Goal: Task Accomplishment & Management: Manage account settings

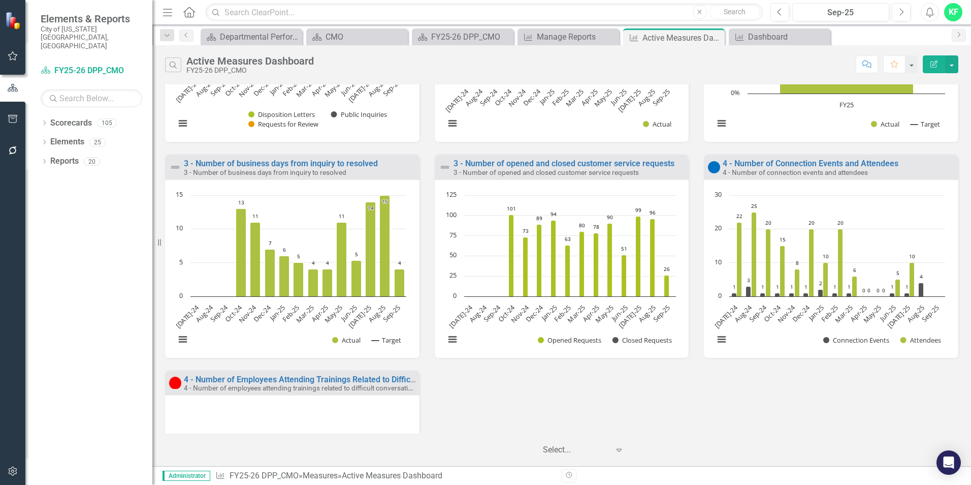
scroll to position [197, 0]
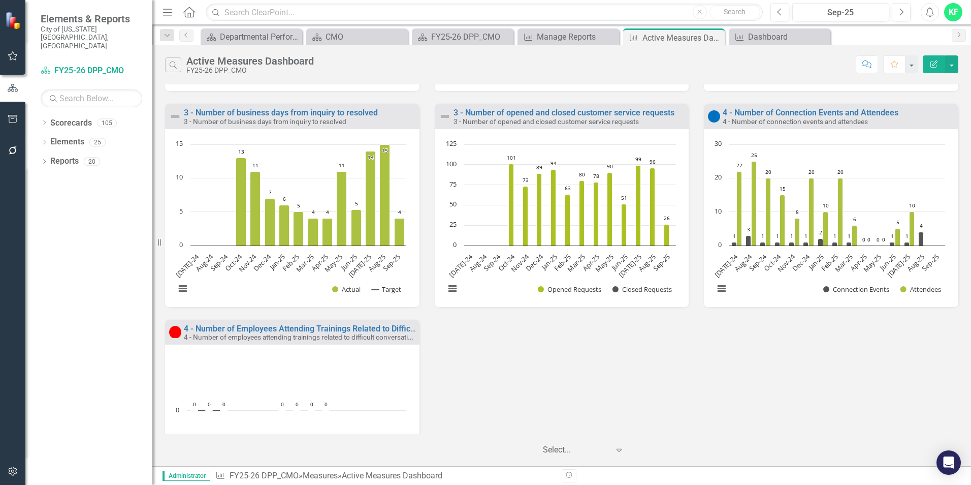
click at [845, 366] on div "1 - Number of ICRB Records Received 1 - Number of ICRB records received Loading…" at bounding box center [561, 211] width 809 height 647
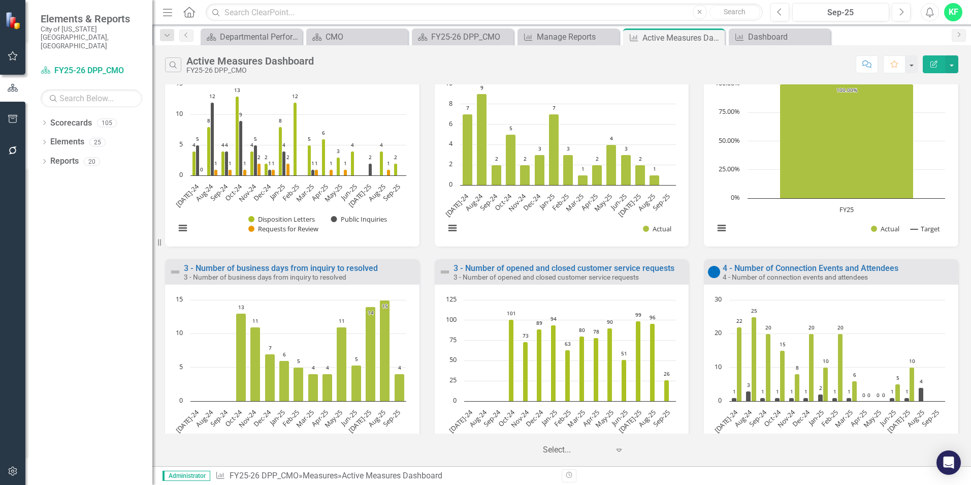
scroll to position [0, 0]
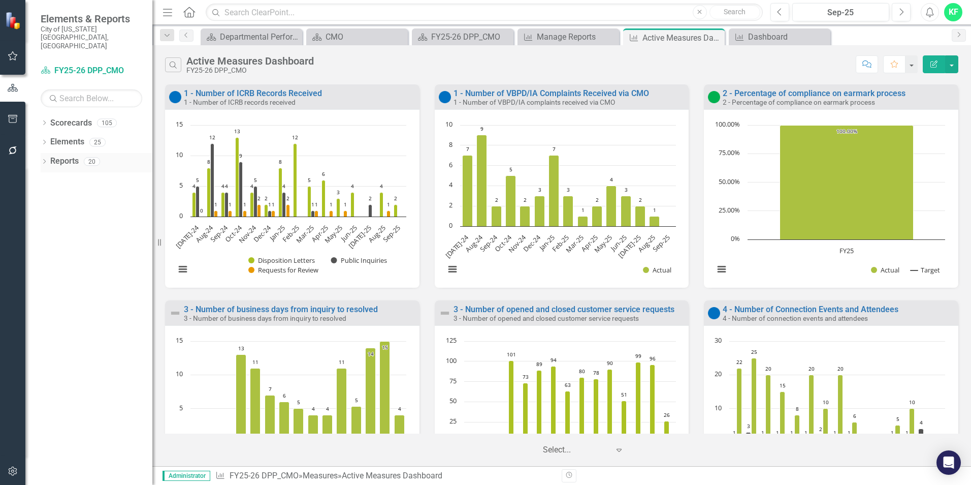
click at [44, 160] on icon "Dropdown" at bounding box center [44, 163] width 7 height 6
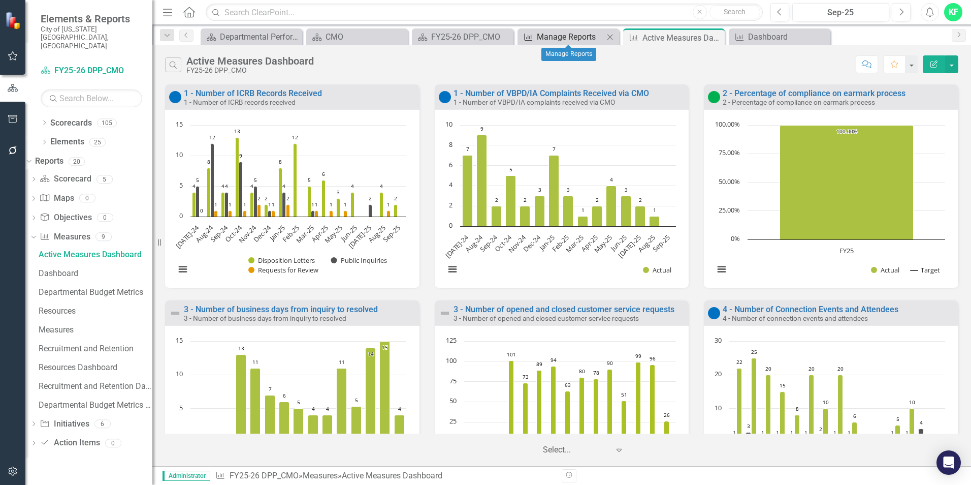
click at [564, 33] on div "Manage Reports" at bounding box center [570, 36] width 67 height 13
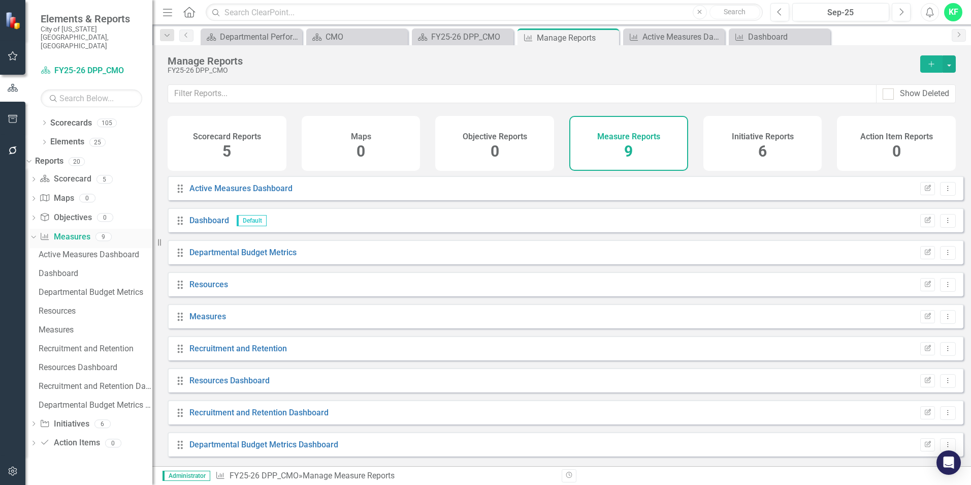
click at [90, 231] on link "Measure Measures" at bounding box center [65, 237] width 50 height 12
click at [232, 193] on link "Active Measures Dashboard" at bounding box center [240, 188] width 103 height 10
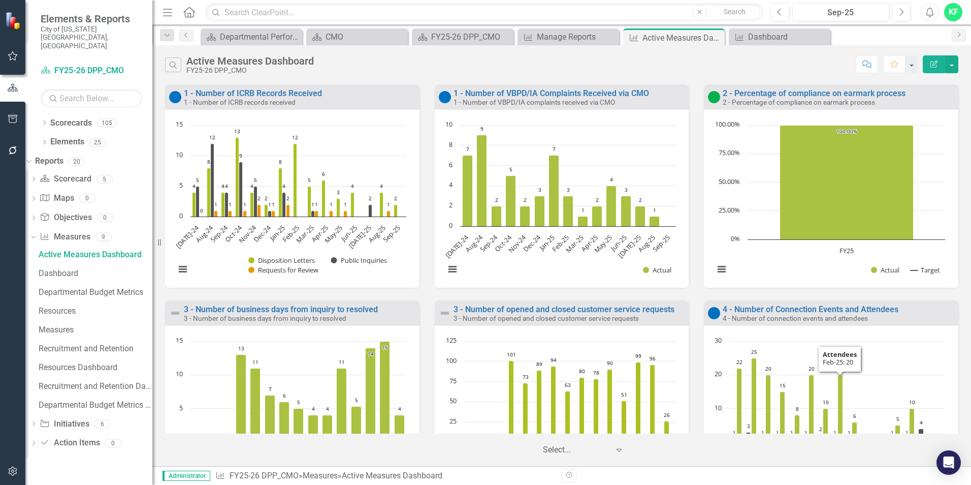
scroll to position [51, 0]
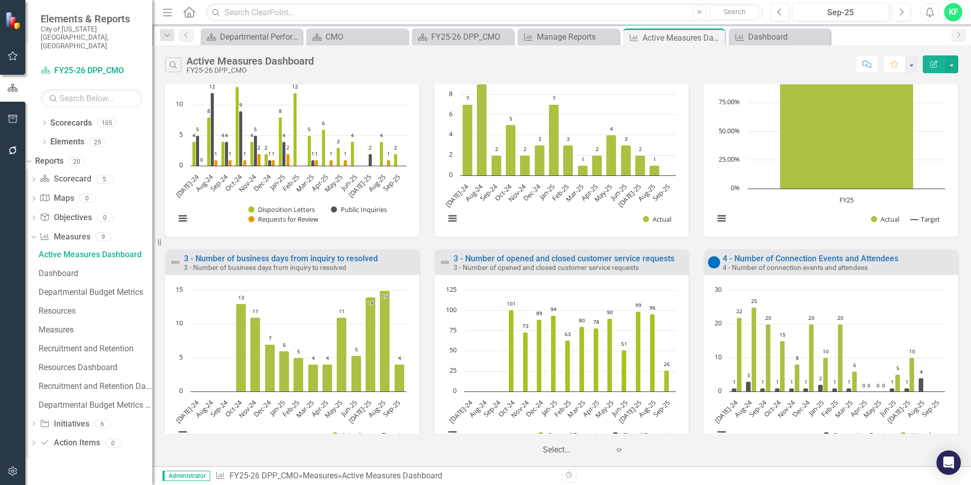
click at [838, 339] on icon "Feb-25, 20. Attendees." at bounding box center [840, 358] width 5 height 68
click at [787, 285] on rect "Interactive chart" at bounding box center [829, 367] width 241 height 165
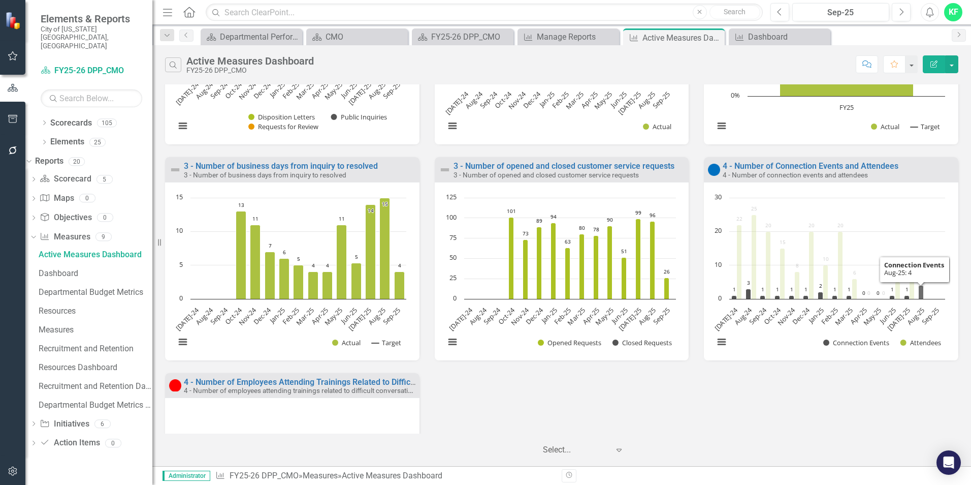
scroll to position [152, 0]
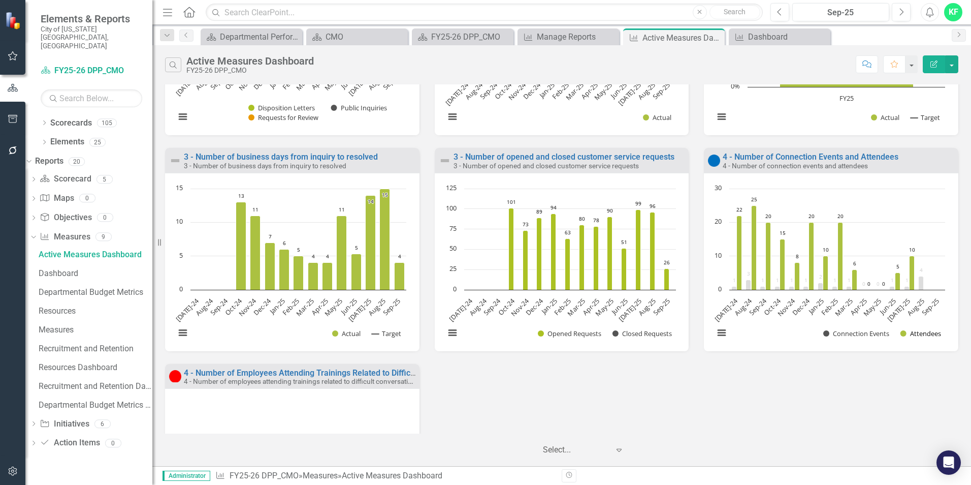
click at [920, 334] on button "Show Attendees" at bounding box center [921, 333] width 41 height 9
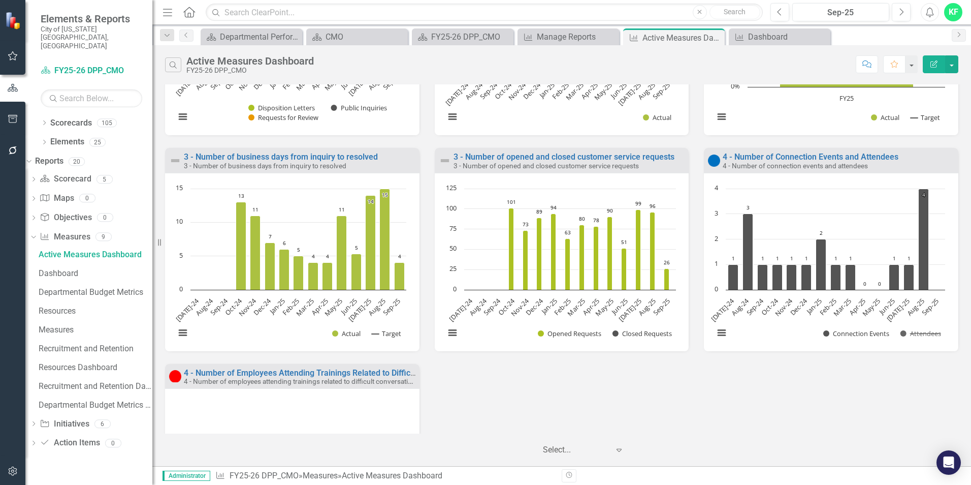
click at [920, 334] on button "Show Attendees" at bounding box center [921, 333] width 41 height 9
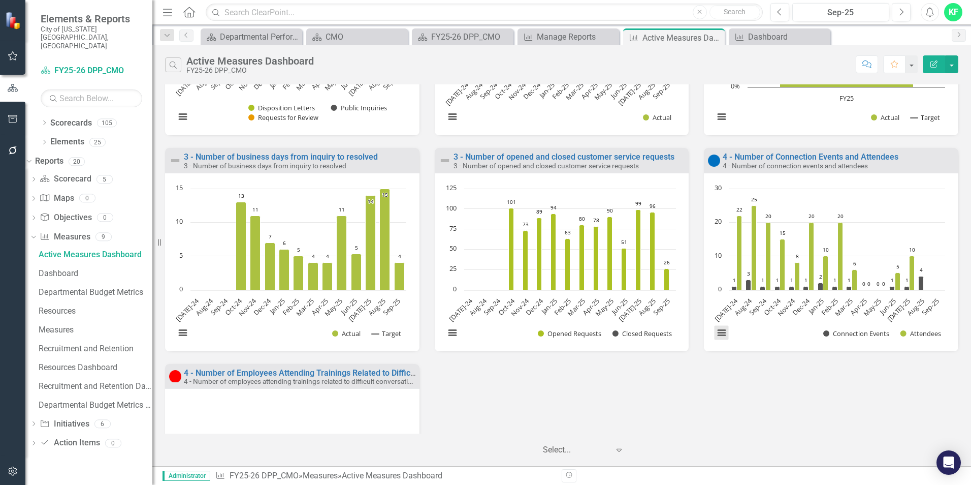
click at [715, 332] on button "View chart menu, Chart" at bounding box center [722, 333] width 14 height 14
click at [754, 385] on div "1 - Number of ICRB Records Received 1 - Number of ICRB records received Loading…" at bounding box center [561, 255] width 809 height 647
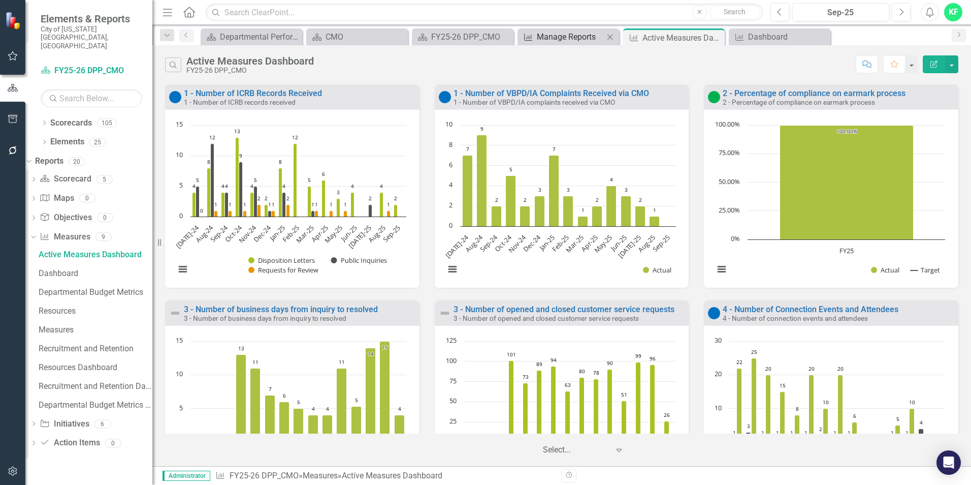
click at [538, 39] on div "Manage Reports" at bounding box center [570, 36] width 67 height 13
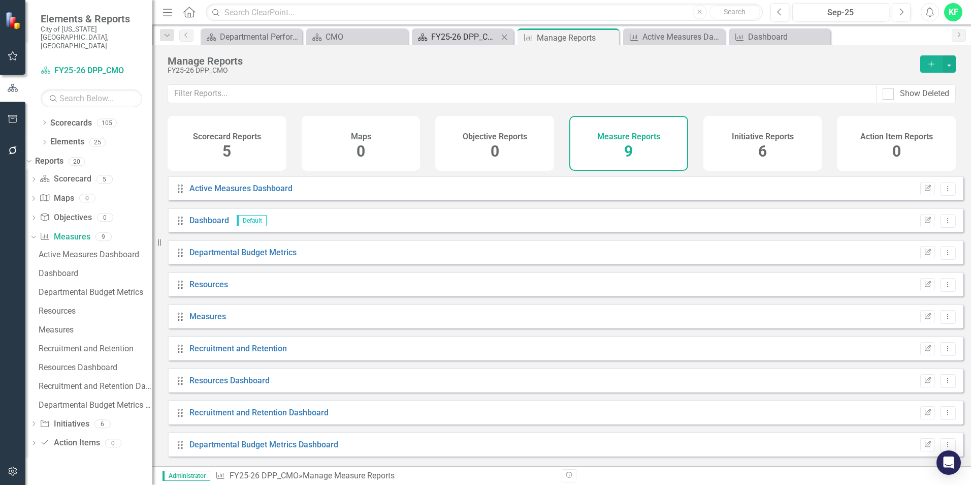
click at [483, 39] on div "FY25-26 DPP_CMO" at bounding box center [464, 36] width 67 height 13
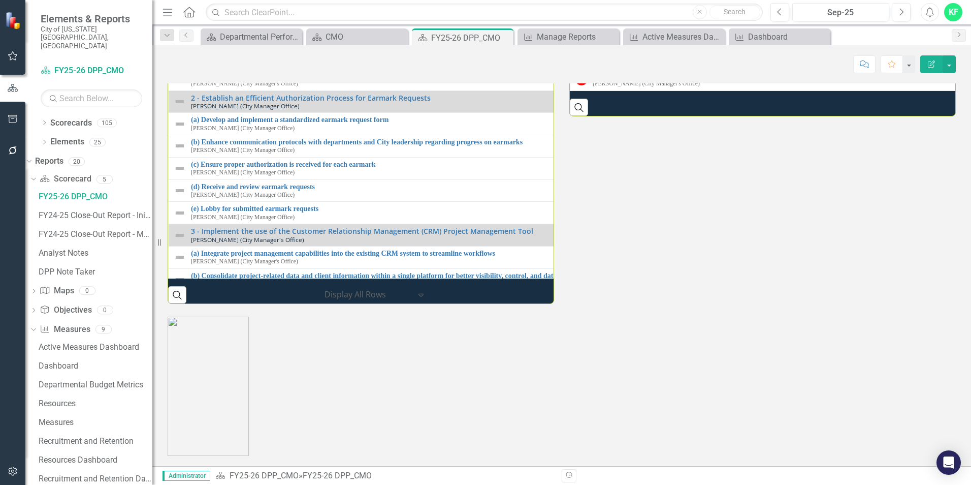
scroll to position [1270, 0]
click at [661, 79] on link "4 - Number of employees attending trainings related to difficult conversations" at bounding box center [771, 76] width 357 height 8
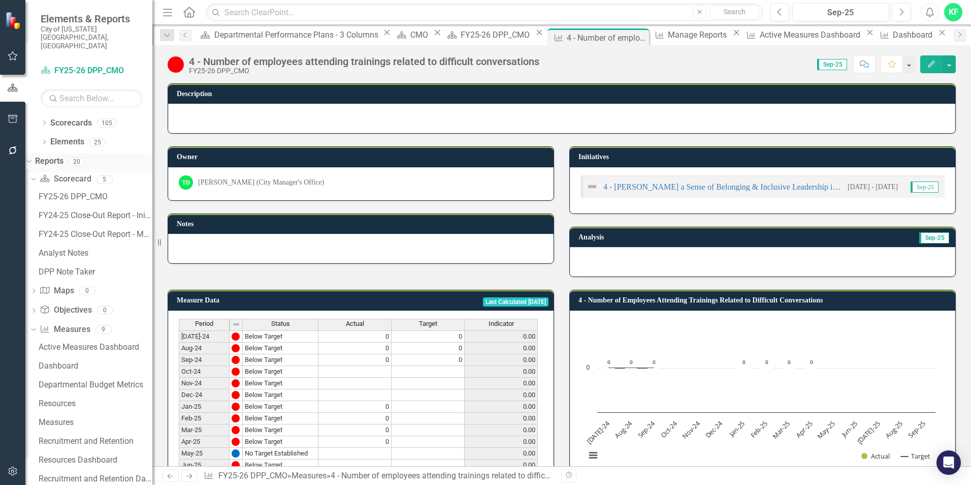
click at [63, 155] on link "Reports" at bounding box center [49, 161] width 28 height 12
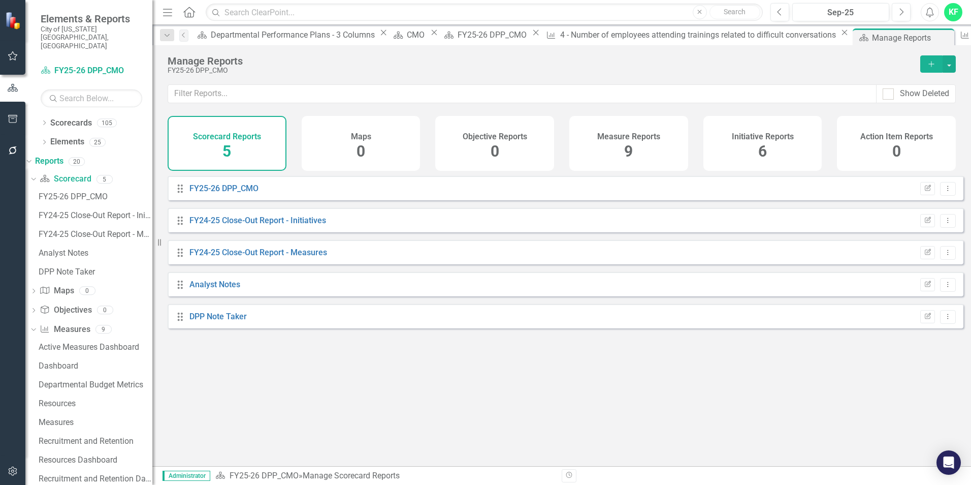
click at [611, 131] on div "Measure Reports" at bounding box center [628, 136] width 63 height 12
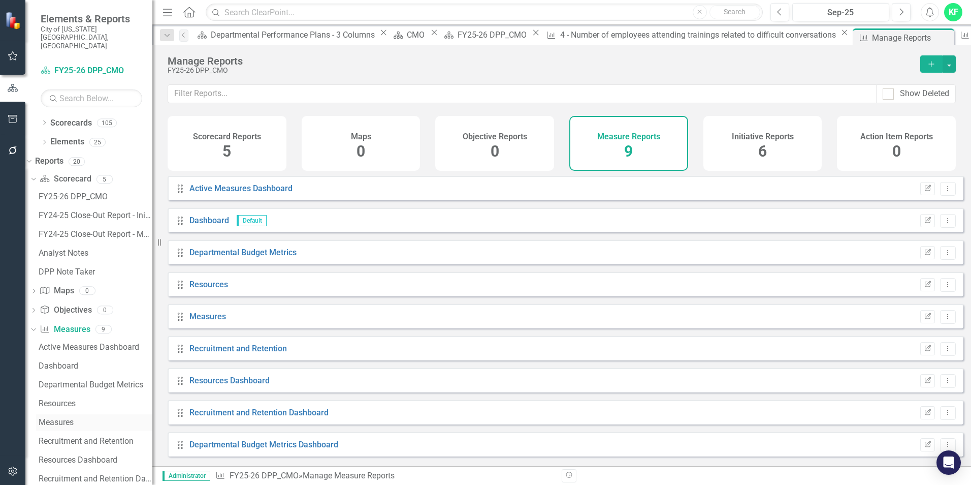
click at [77, 418] on div "Measures" at bounding box center [96, 422] width 114 height 9
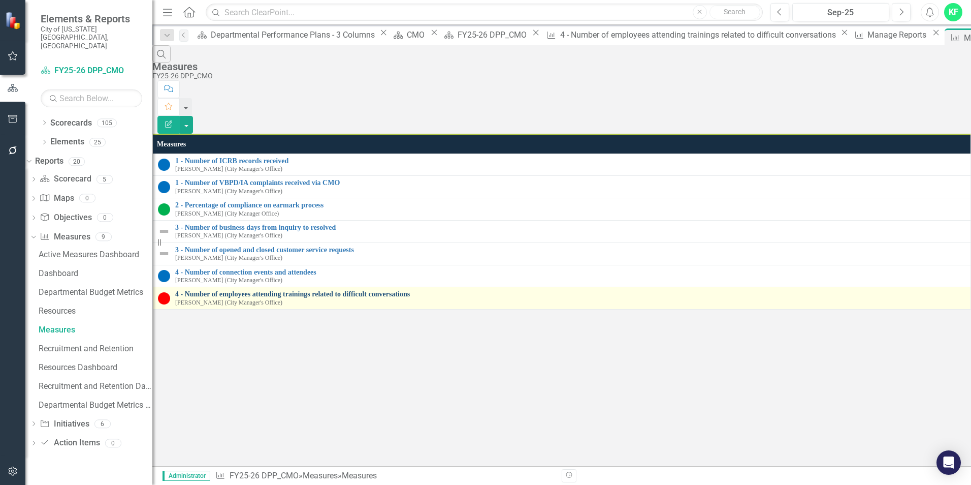
click at [205, 290] on link "4 - Number of employees attending trainings related to difficult conversations" at bounding box center [570, 294] width 790 height 8
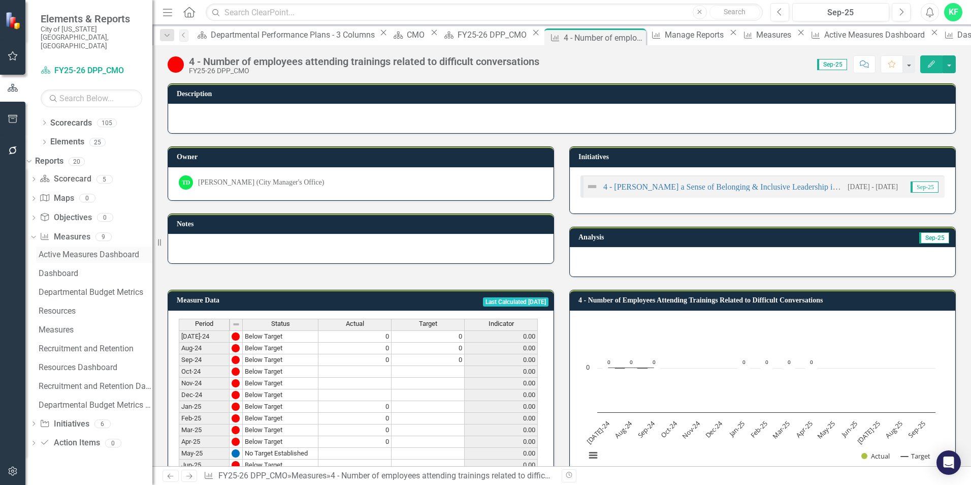
click at [109, 250] on div "Active Measures Dashboard" at bounding box center [96, 254] width 114 height 9
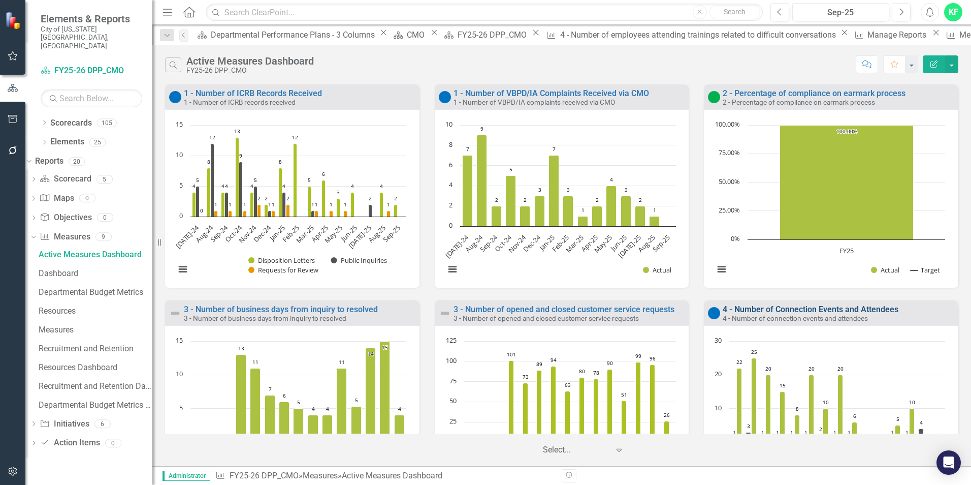
click at [786, 311] on link "4 - Number of Connection Events and Attendees" at bounding box center [811, 309] width 176 height 10
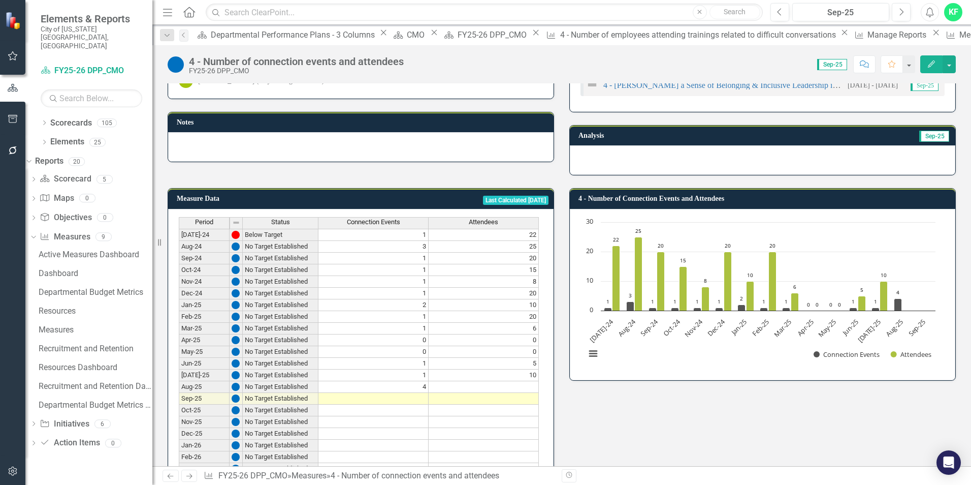
scroll to position [152, 0]
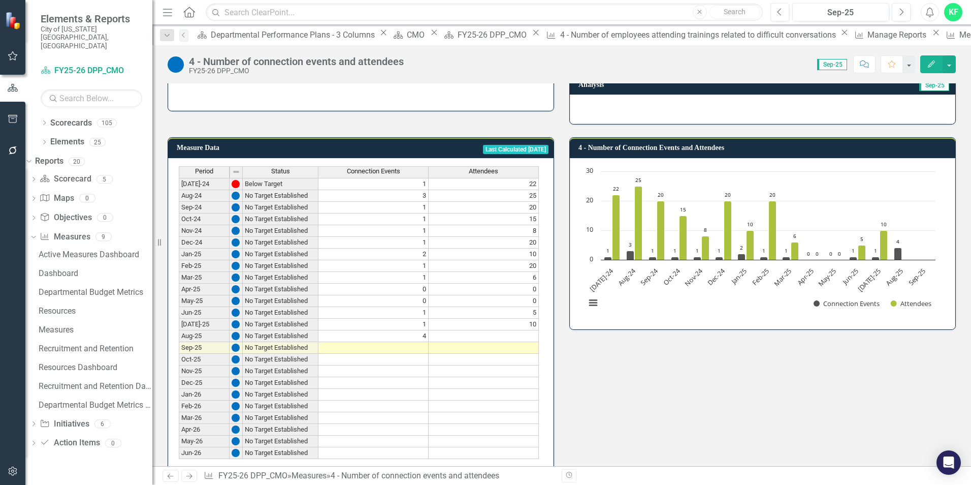
click at [480, 334] on td at bounding box center [484, 336] width 110 height 12
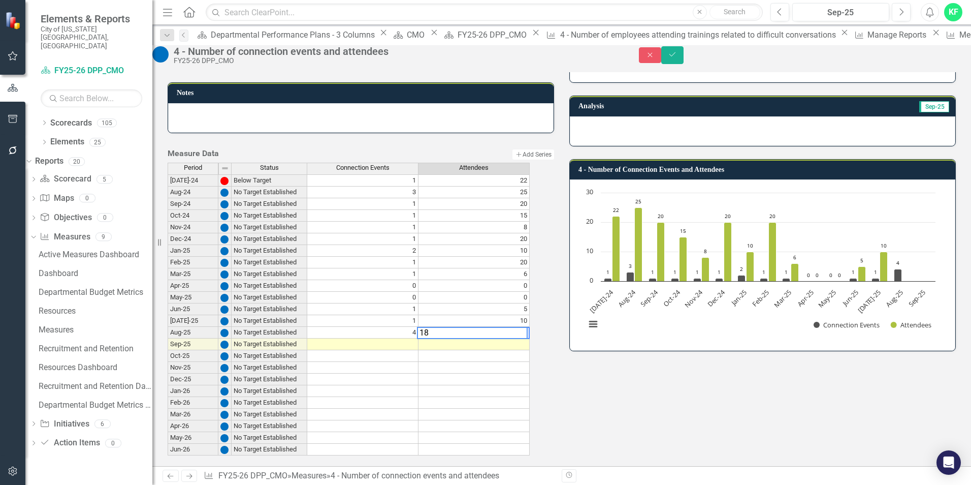
type textarea "18"
click at [652, 400] on div "Measure Data Add Add Series Period Status Connection Events Attendees [DATE]-24…" at bounding box center [562, 301] width 804 height 310
click at [686, 376] on div "Measure Data Add Add Series Period Status Connection Events Attendees [DATE]-24…" at bounding box center [562, 301] width 804 height 310
drag, startPoint x: 942, startPoint y: 60, endPoint x: 946, endPoint y: 66, distance: 6.9
click at [676, 56] on icon "submit" at bounding box center [673, 54] width 6 height 4
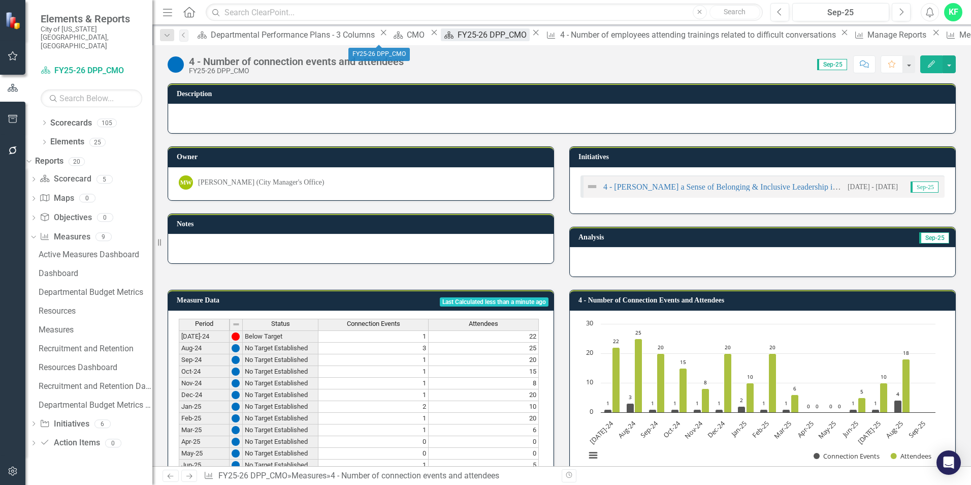
click at [458, 37] on div "FY25-26 DPP_CMO" at bounding box center [494, 34] width 72 height 13
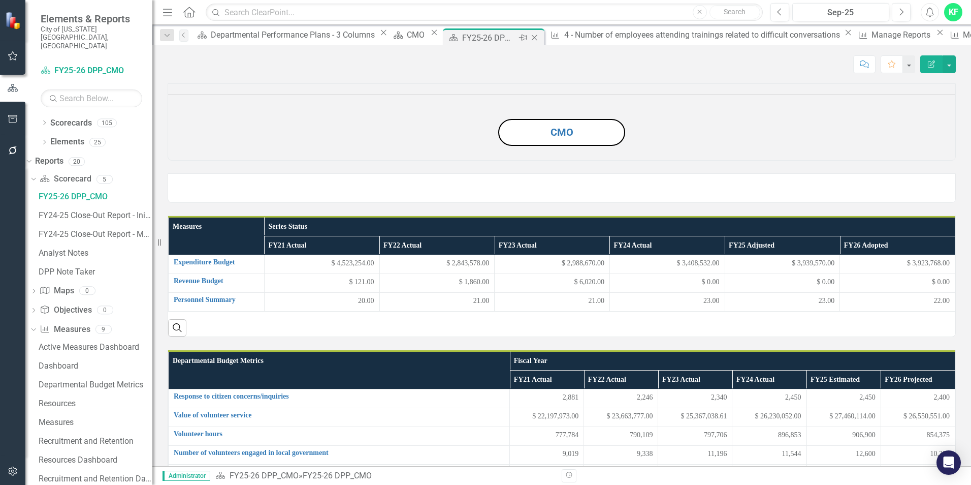
click at [462, 36] on div "FY25-26 DPP_CMO" at bounding box center [489, 37] width 54 height 13
click at [953, 15] on div "KF" at bounding box center [953, 12] width 18 height 18
click at [905, 143] on link "Logout Log Out" at bounding box center [922, 147] width 80 height 19
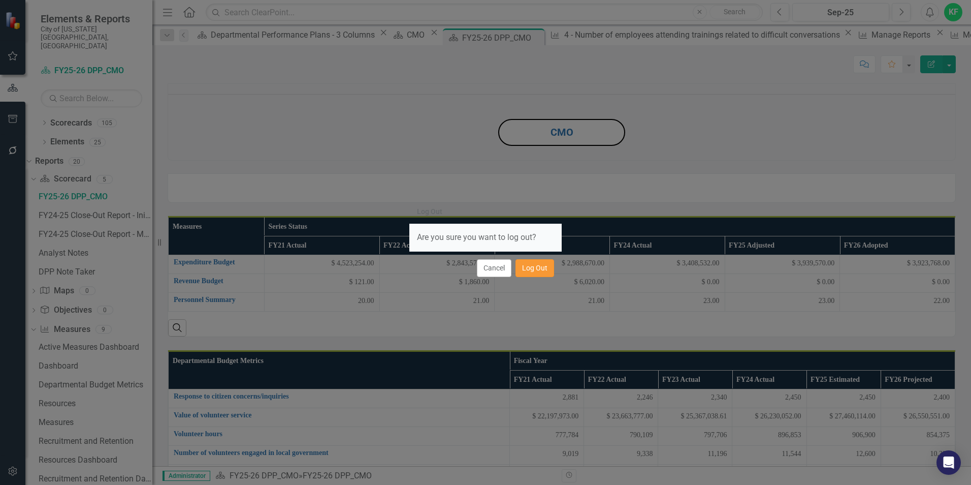
click at [534, 265] on button "Log Out" at bounding box center [535, 268] width 39 height 18
